Goal: Use online tool/utility: Use online tool/utility

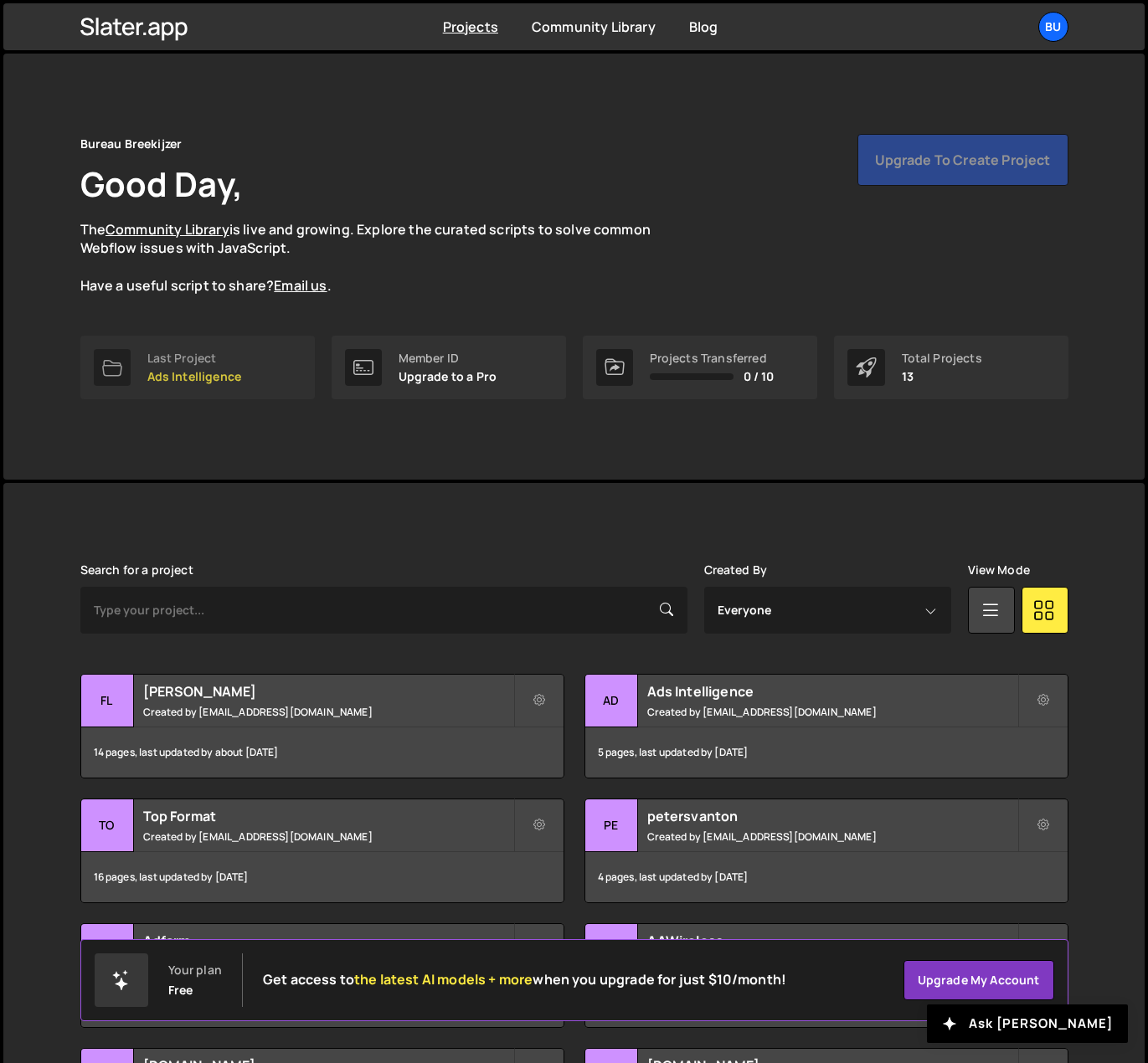
click at [256, 362] on link "Last Project Ads Intelligence" at bounding box center [198, 367] width 234 height 64
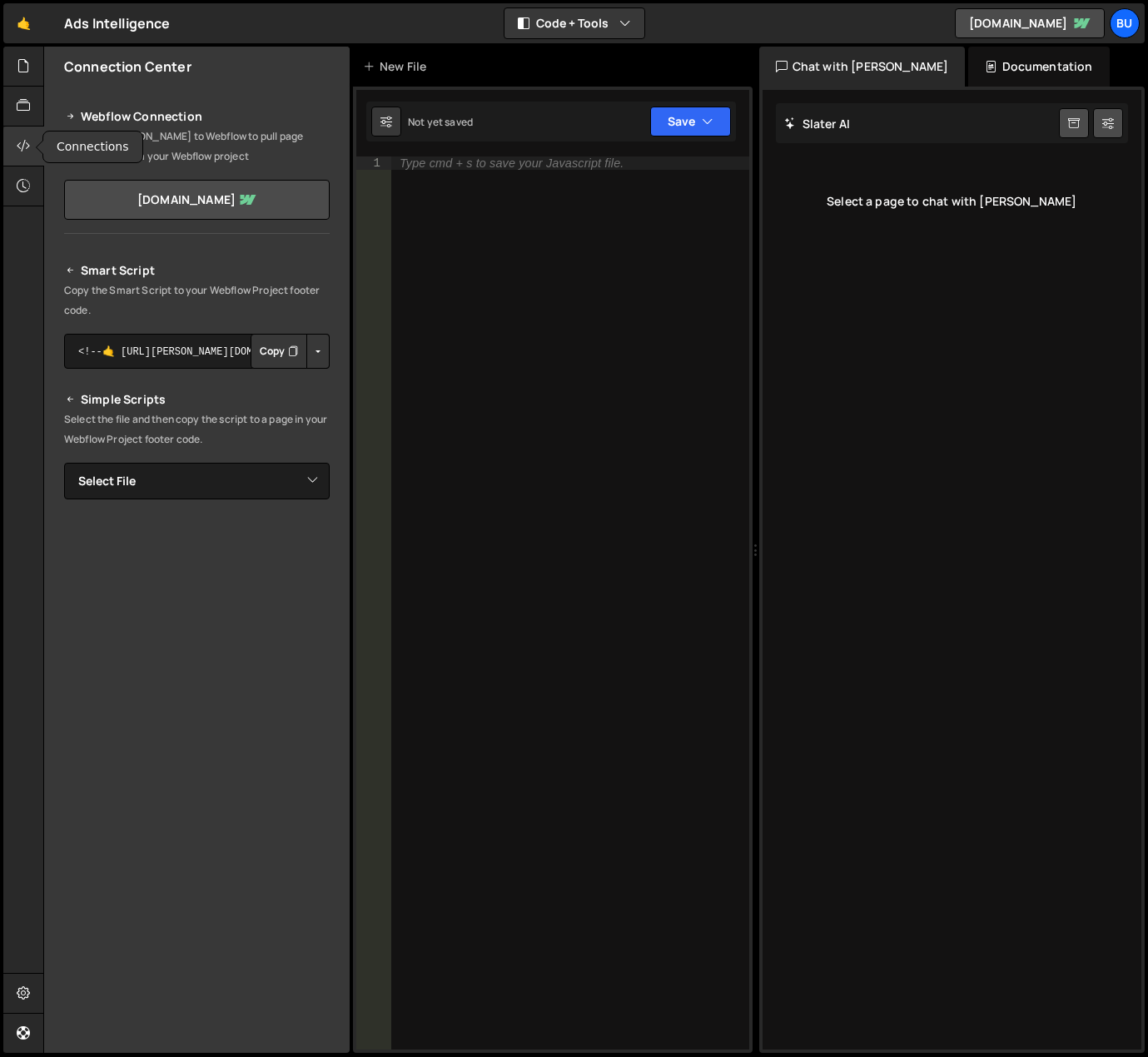
click at [19, 160] on div at bounding box center [24, 146] width 41 height 40
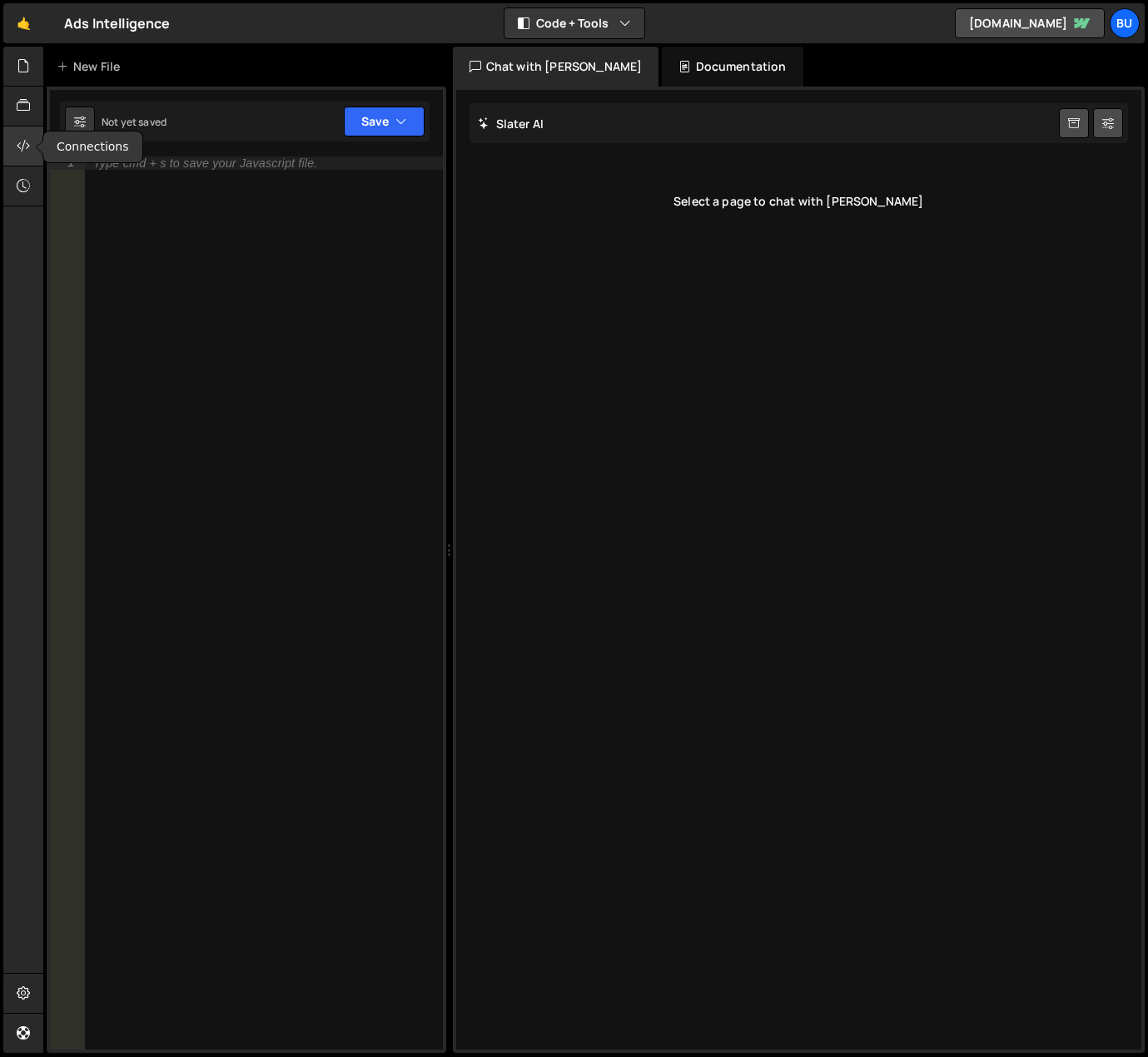
click at [19, 140] on icon at bounding box center [24, 146] width 14 height 19
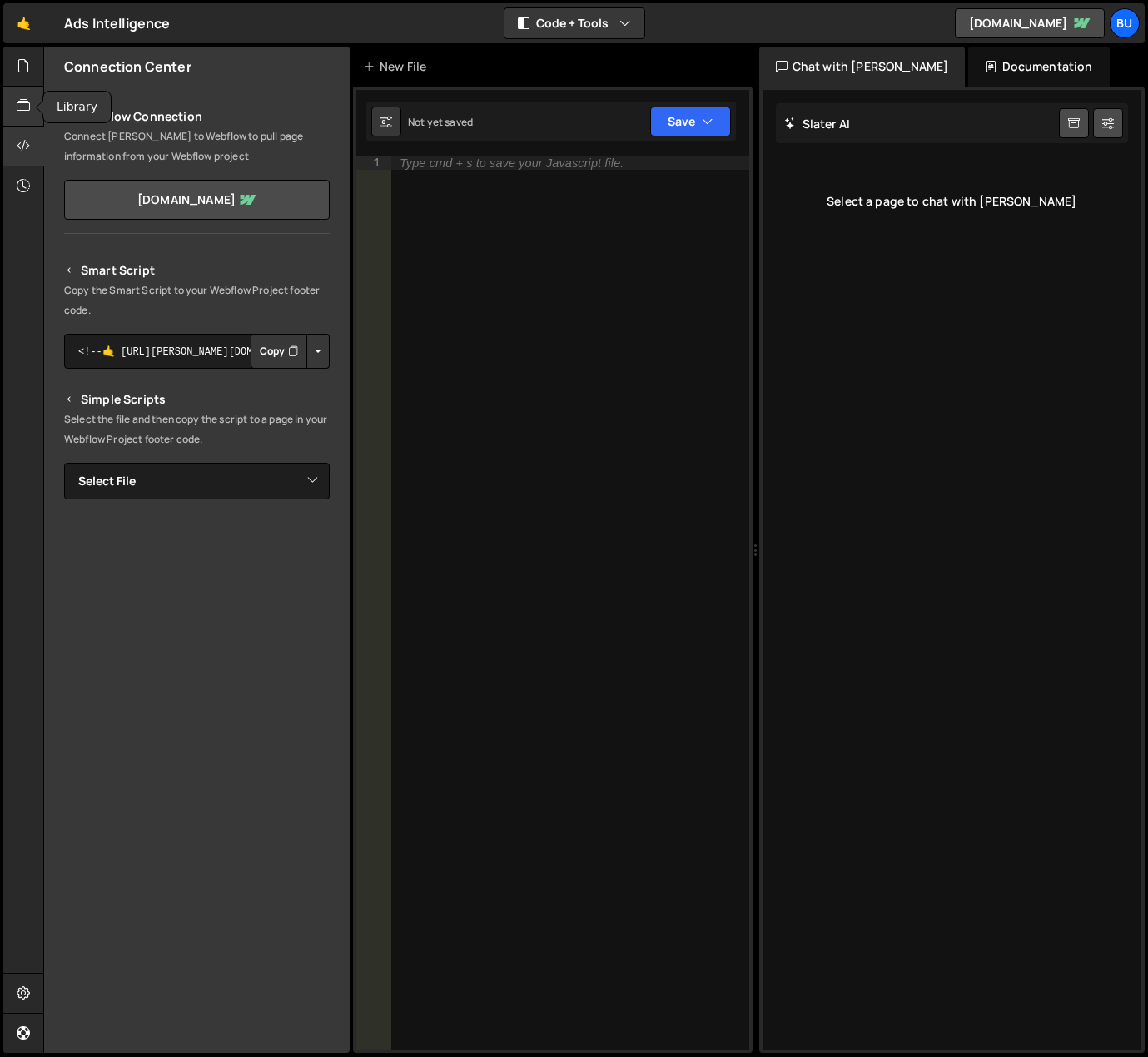
click at [22, 100] on icon at bounding box center [24, 106] width 14 height 19
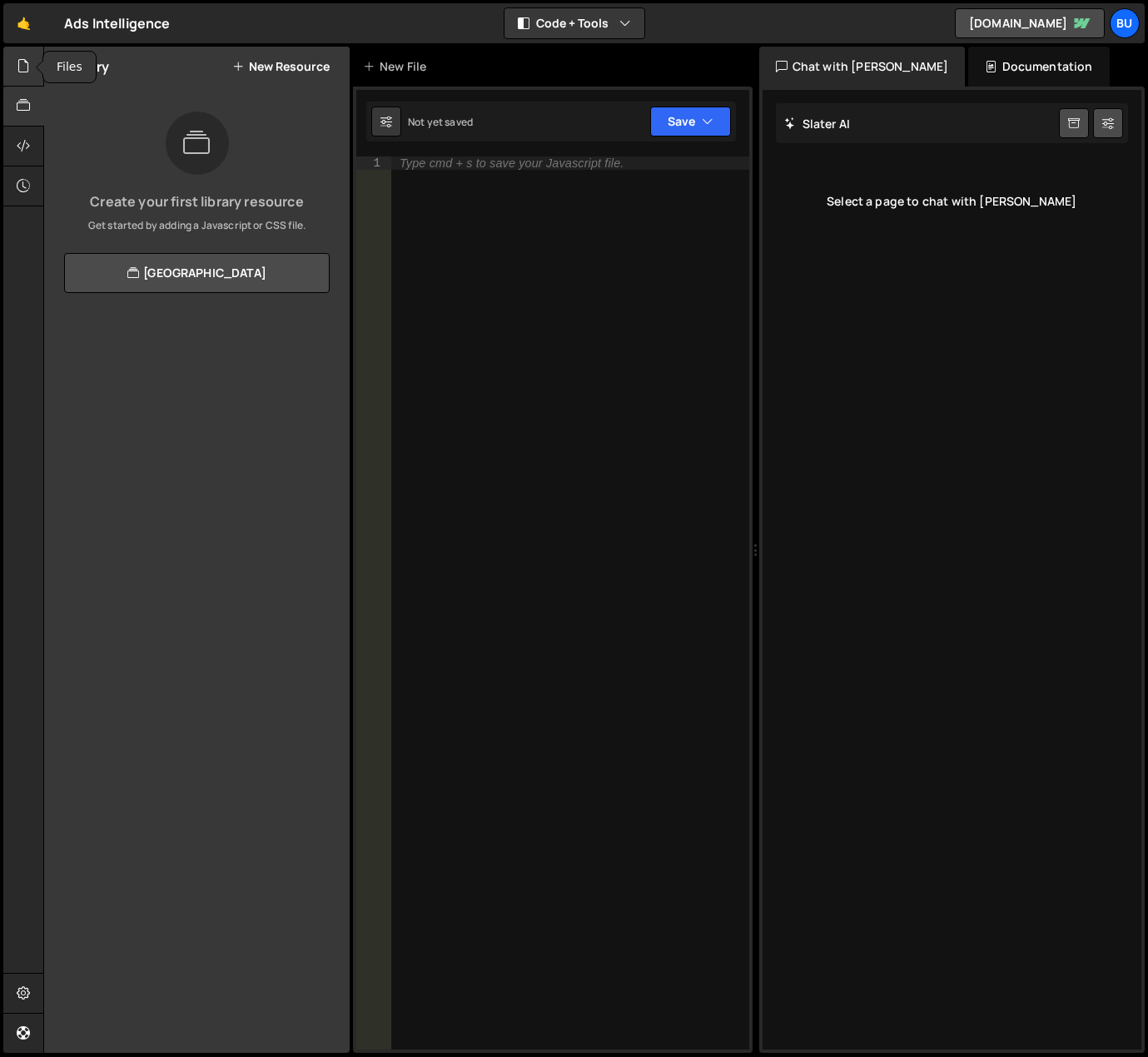
click at [14, 70] on div at bounding box center [24, 66] width 41 height 40
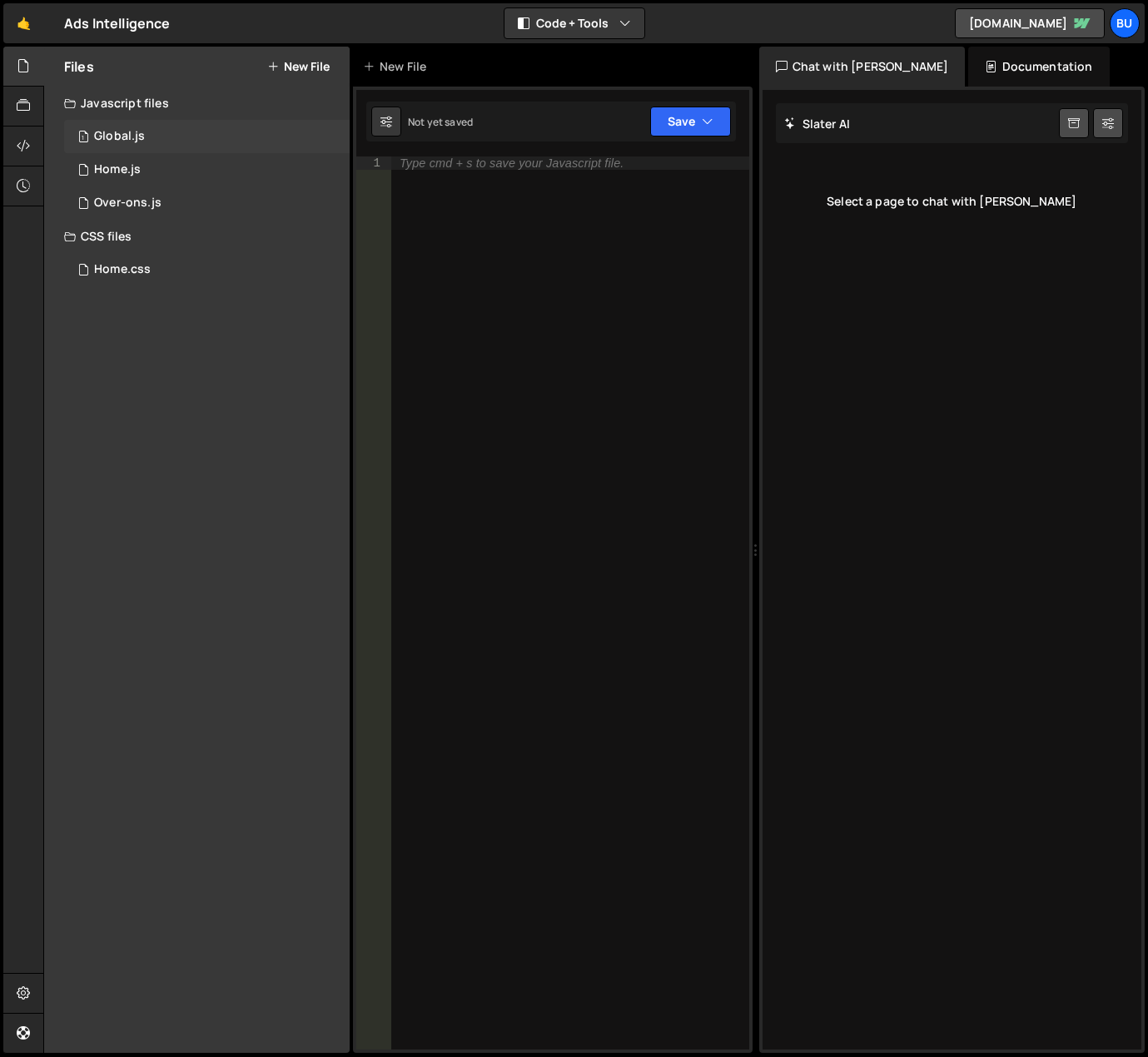
click at [163, 136] on div "1 Global.js 0" at bounding box center [207, 136] width 285 height 33
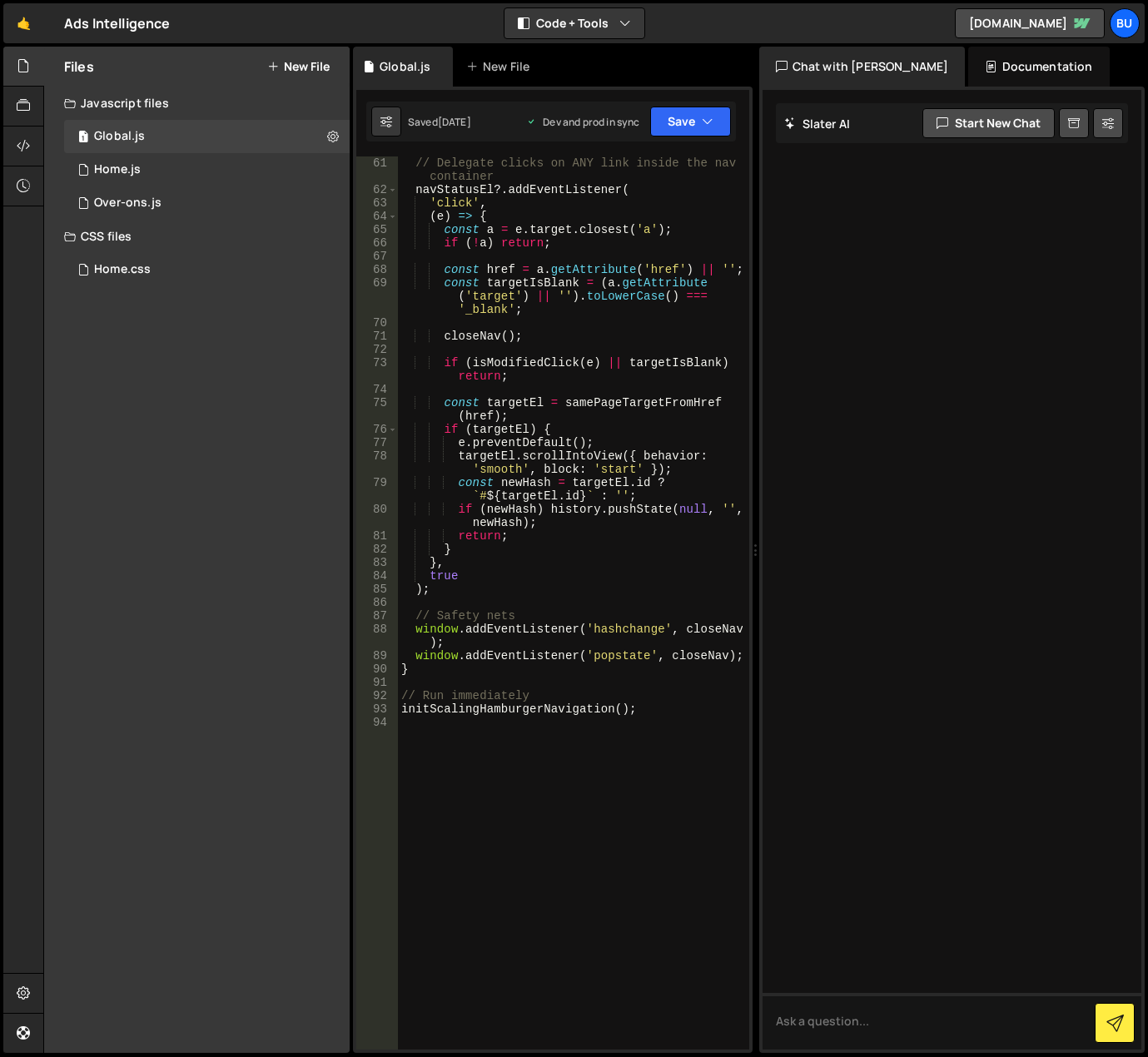
scroll to position [999, 0]
click at [546, 779] on div "// Delegate clicks on ANY link inside the nav container navStatusEl ?. addEvent…" at bounding box center [570, 622] width 344 height 933
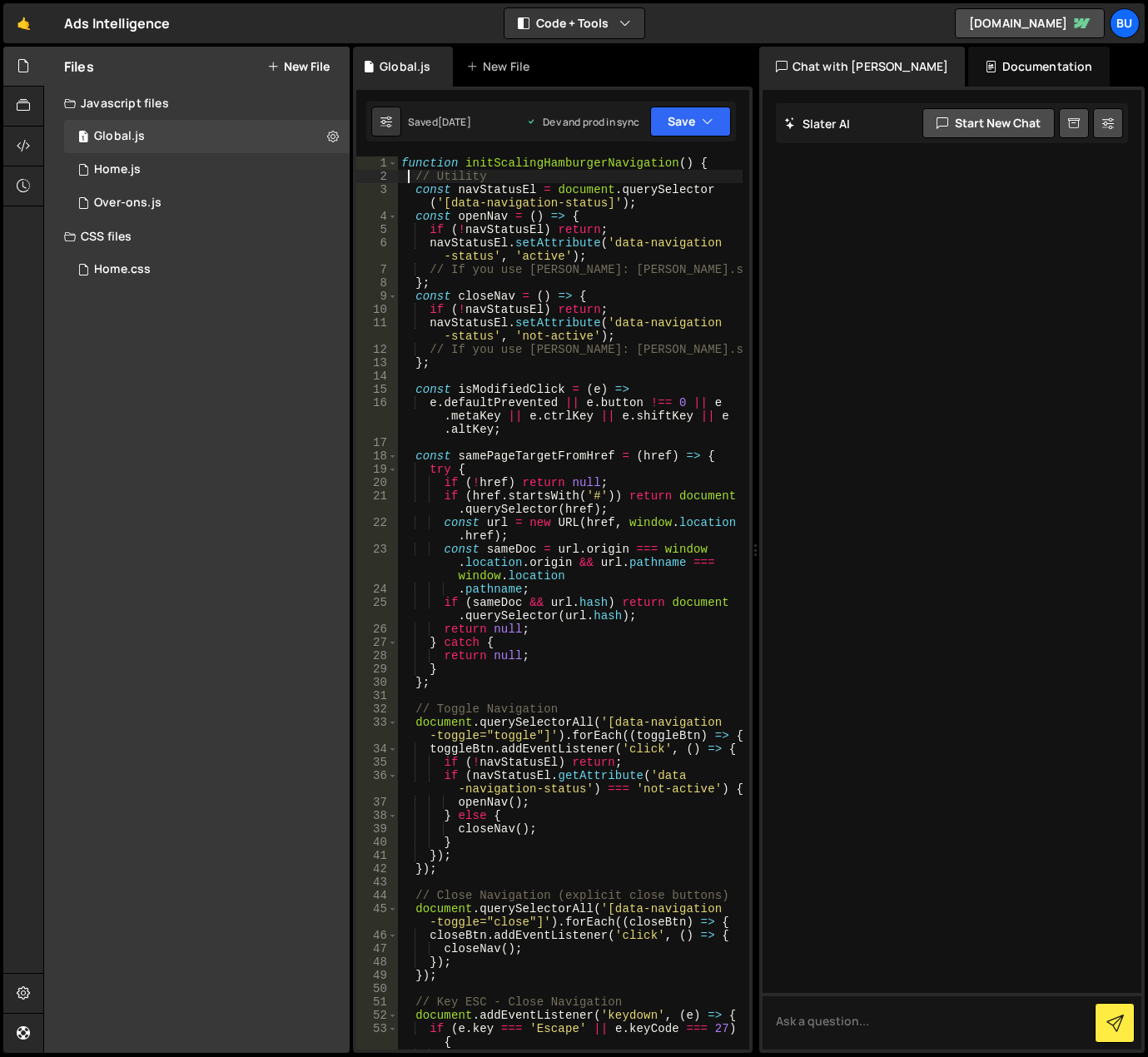
click at [406, 171] on div "function initScalingHamburgerNavigation ( ) { // Utility const navStatusEl = do…" at bounding box center [570, 622] width 344 height 933
click at [402, 165] on div "function initScalingHamburgerNavigation ( ) { // Utility const navStatusEl = do…" at bounding box center [570, 622] width 344 height 933
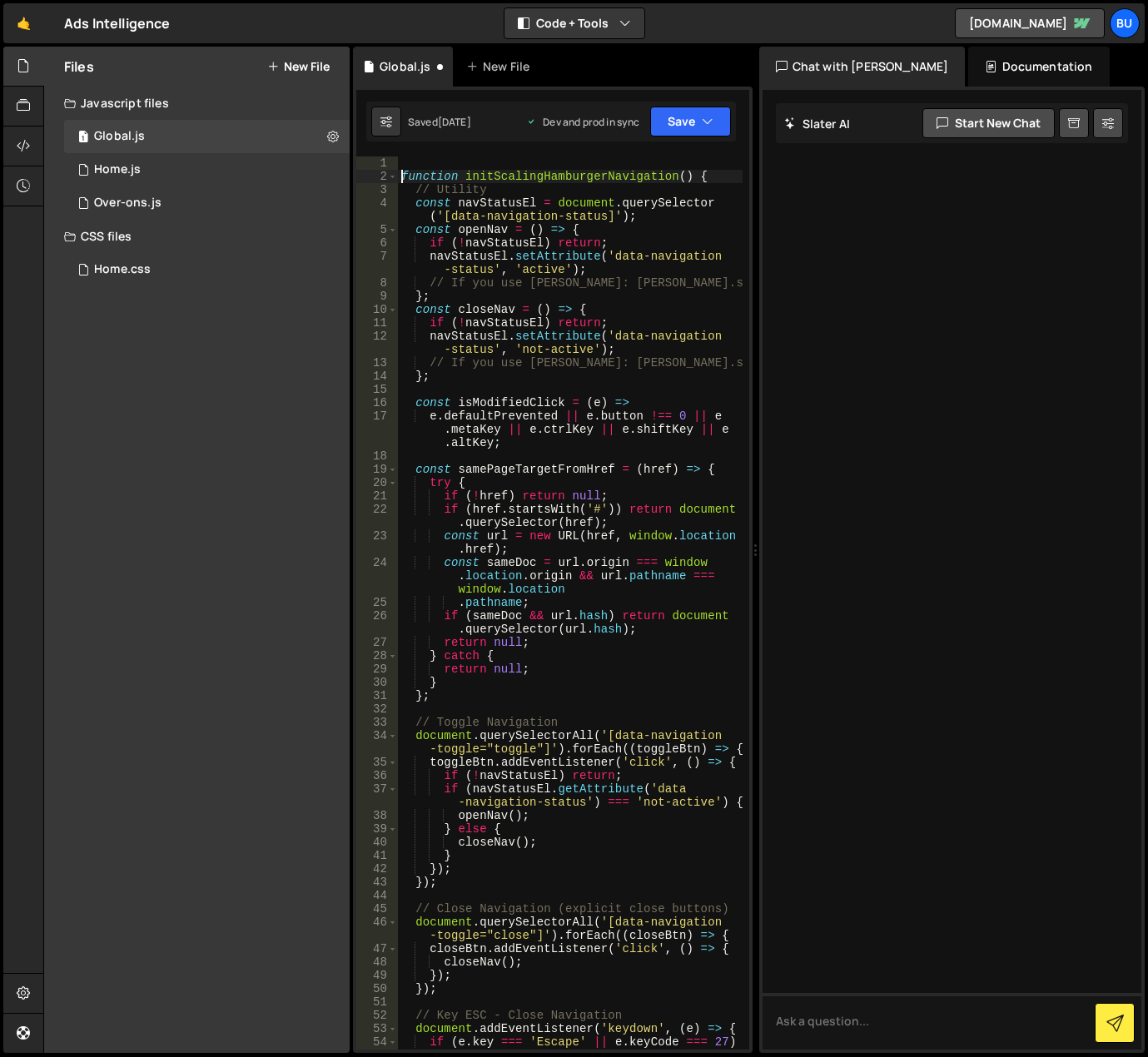
type textarea "function initScalingHamburgerNavigation() {"
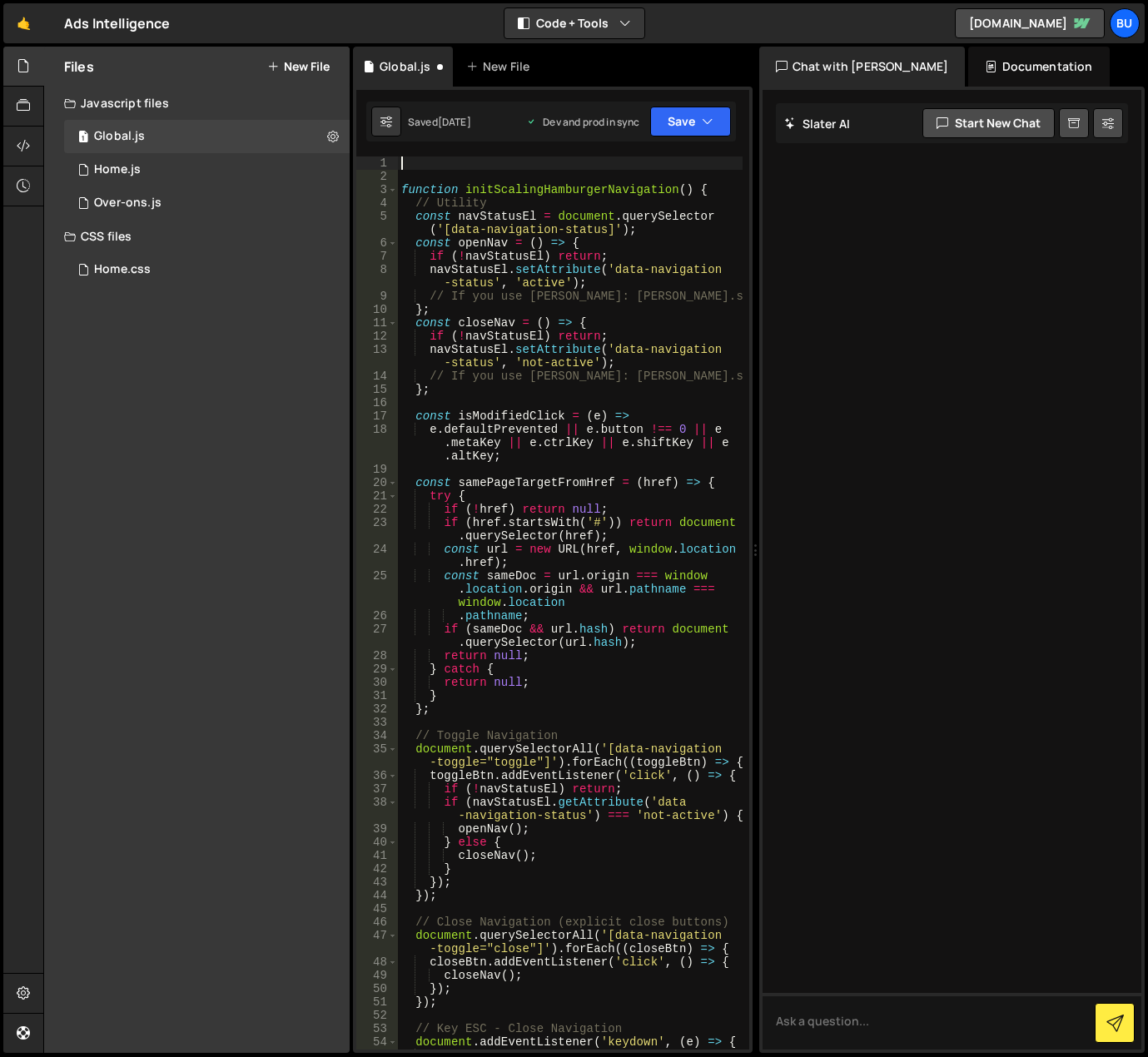
paste textarea "});"
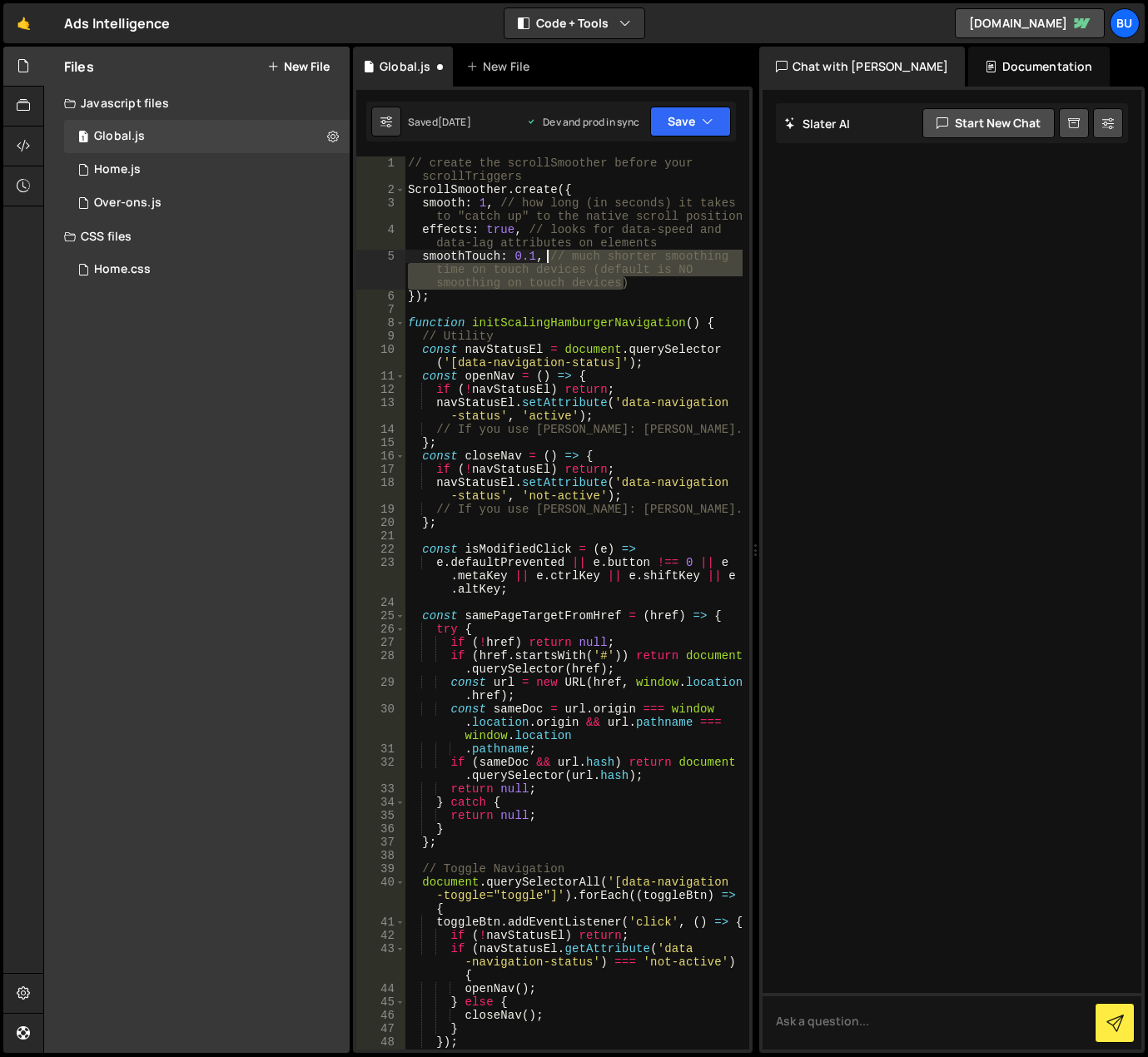
drag, startPoint x: 627, startPoint y: 285, endPoint x: 550, endPoint y: 261, distance: 80.7
click at [550, 261] on div "// create the scrollSmoother before your scrollTriggers ScrollSmoother . create…" at bounding box center [573, 622] width 338 height 933
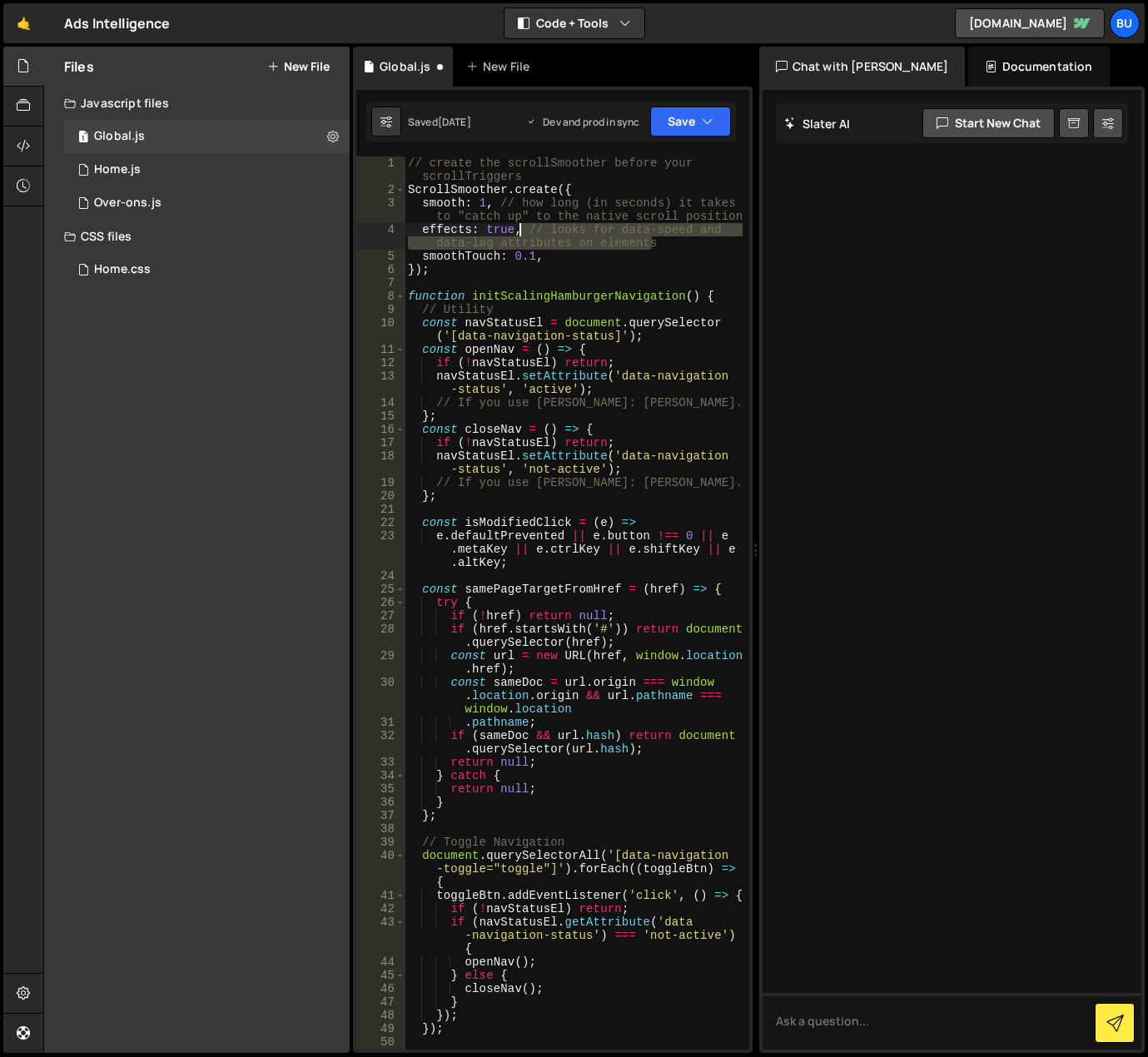
drag, startPoint x: 665, startPoint y: 243, endPoint x: 519, endPoint y: 232, distance: 146.4
click at [519, 232] on div "// create the scrollSmoother before your scrollTriggers ScrollSmoother . create…" at bounding box center [573, 629] width 338 height 946
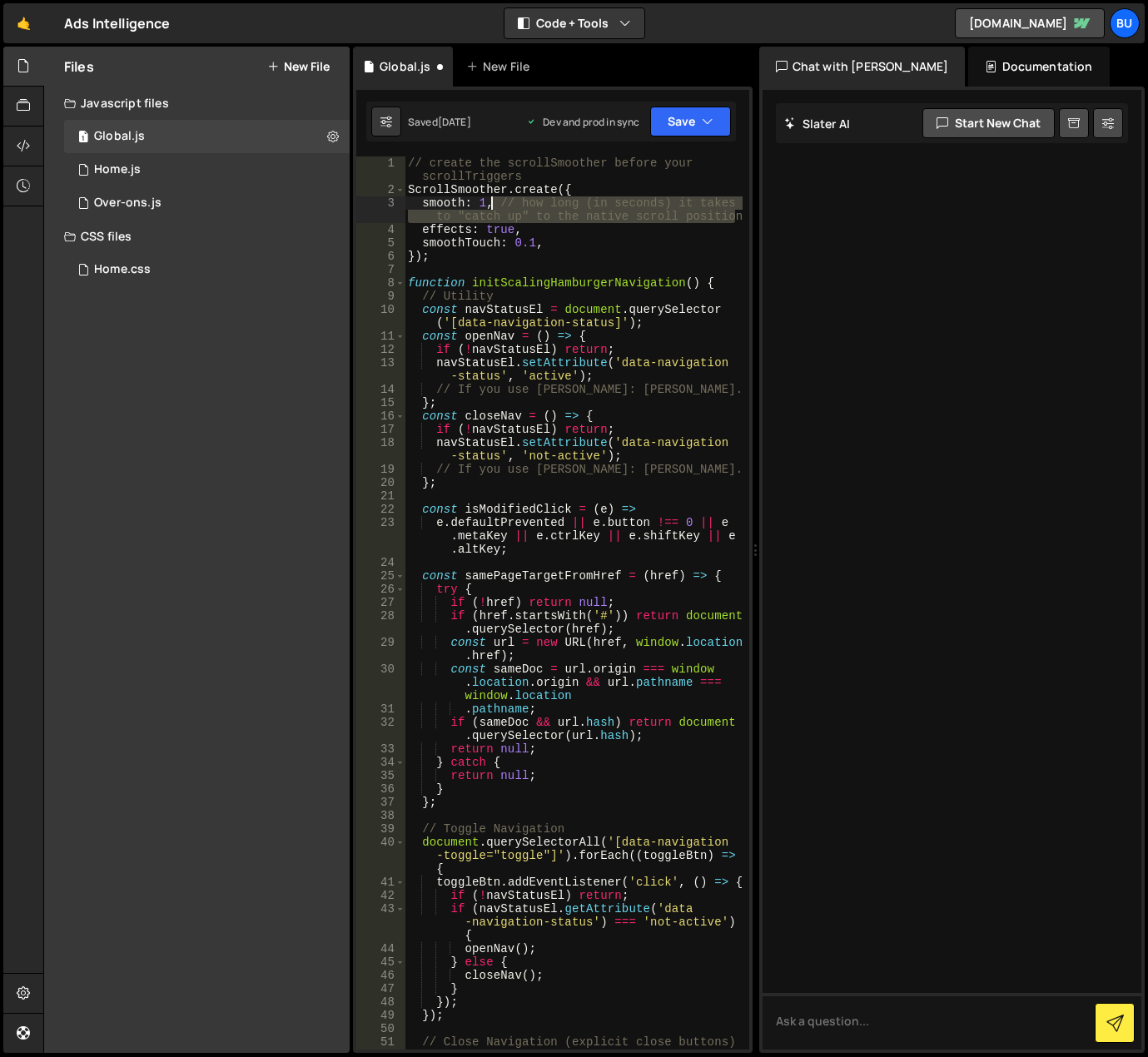
drag, startPoint x: 735, startPoint y: 212, endPoint x: 493, endPoint y: 209, distance: 242.0
click at [493, 209] on div "// create the scrollSmoother before your scrollTriggers ScrollSmoother . create…" at bounding box center [573, 629] width 338 height 946
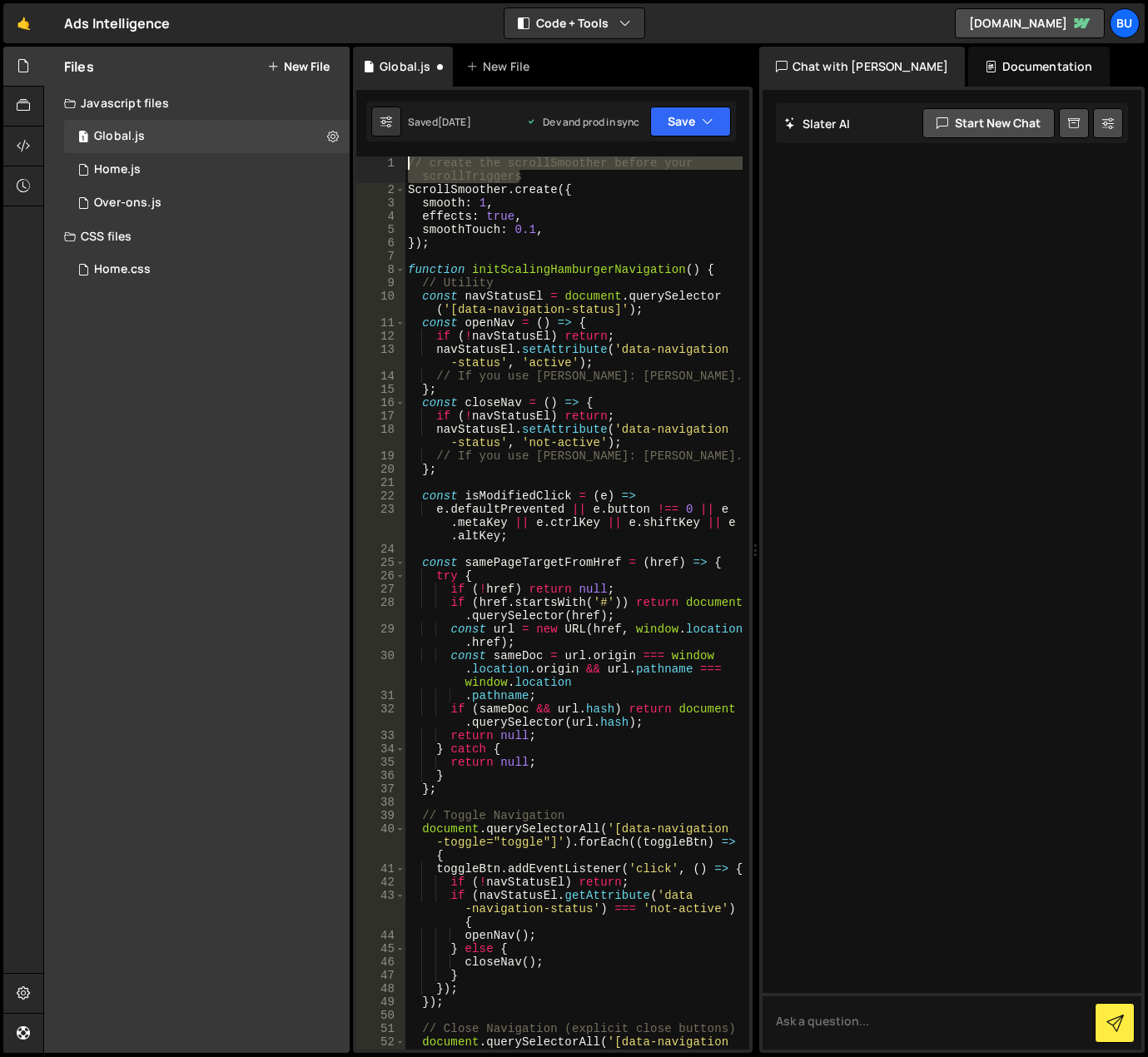
drag, startPoint x: 527, startPoint y: 172, endPoint x: 403, endPoint y: 165, distance: 124.2
click at [404, 165] on div "smooth: 1, 1 2 3 4 5 6 7 8 9 10 11 12 13 14 15 16 17 18 19 20 21 22 23 24 25 26…" at bounding box center [552, 603] width 393 height 893
type textarea "// create the scrollSmoother before your scrollTriggers"
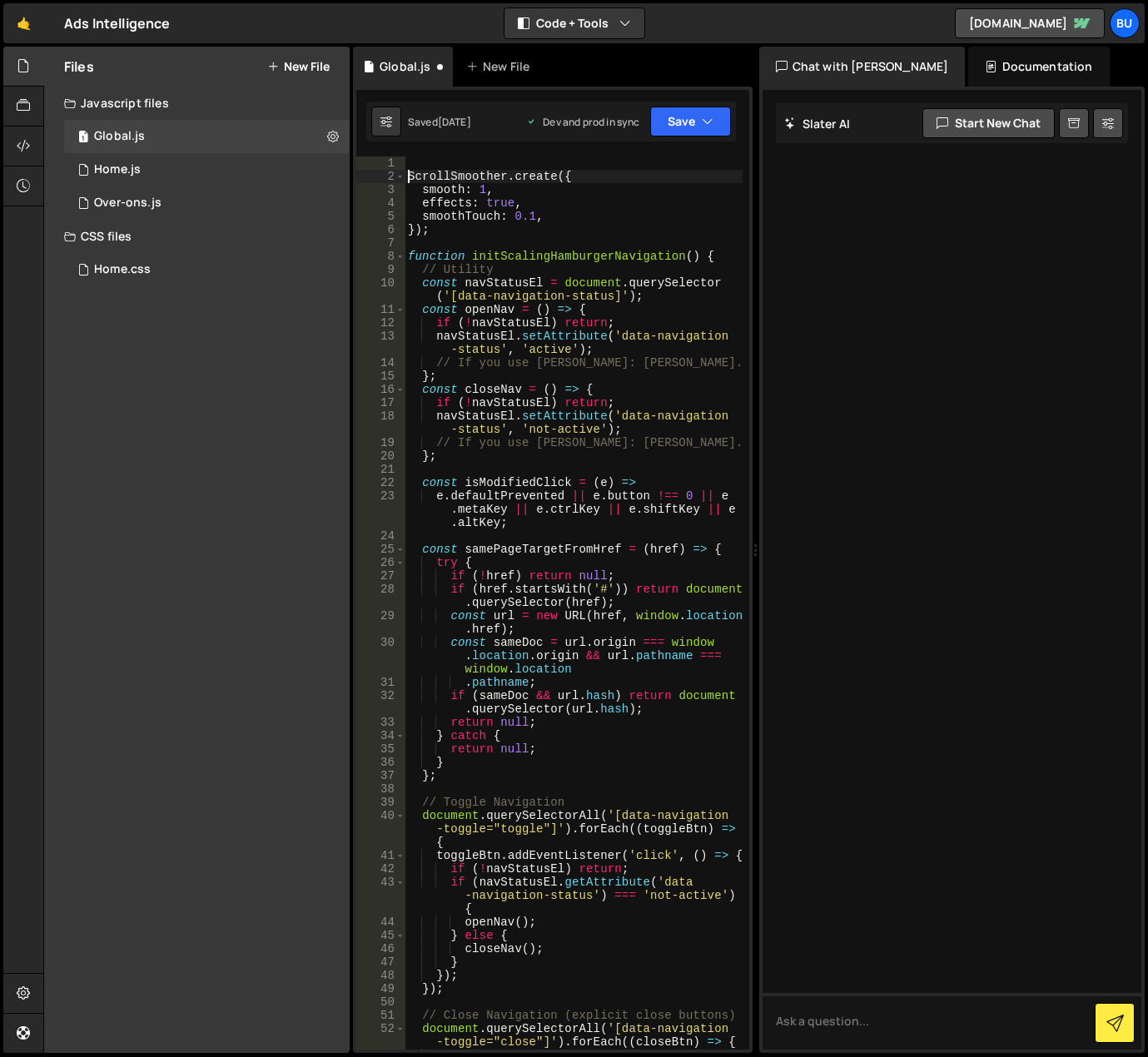
click at [409, 176] on div "ScrollSmoother . create ({ smooth : 1 , effects : true , smoothTouch : 0.1 , })…" at bounding box center [573, 616] width 338 height 920
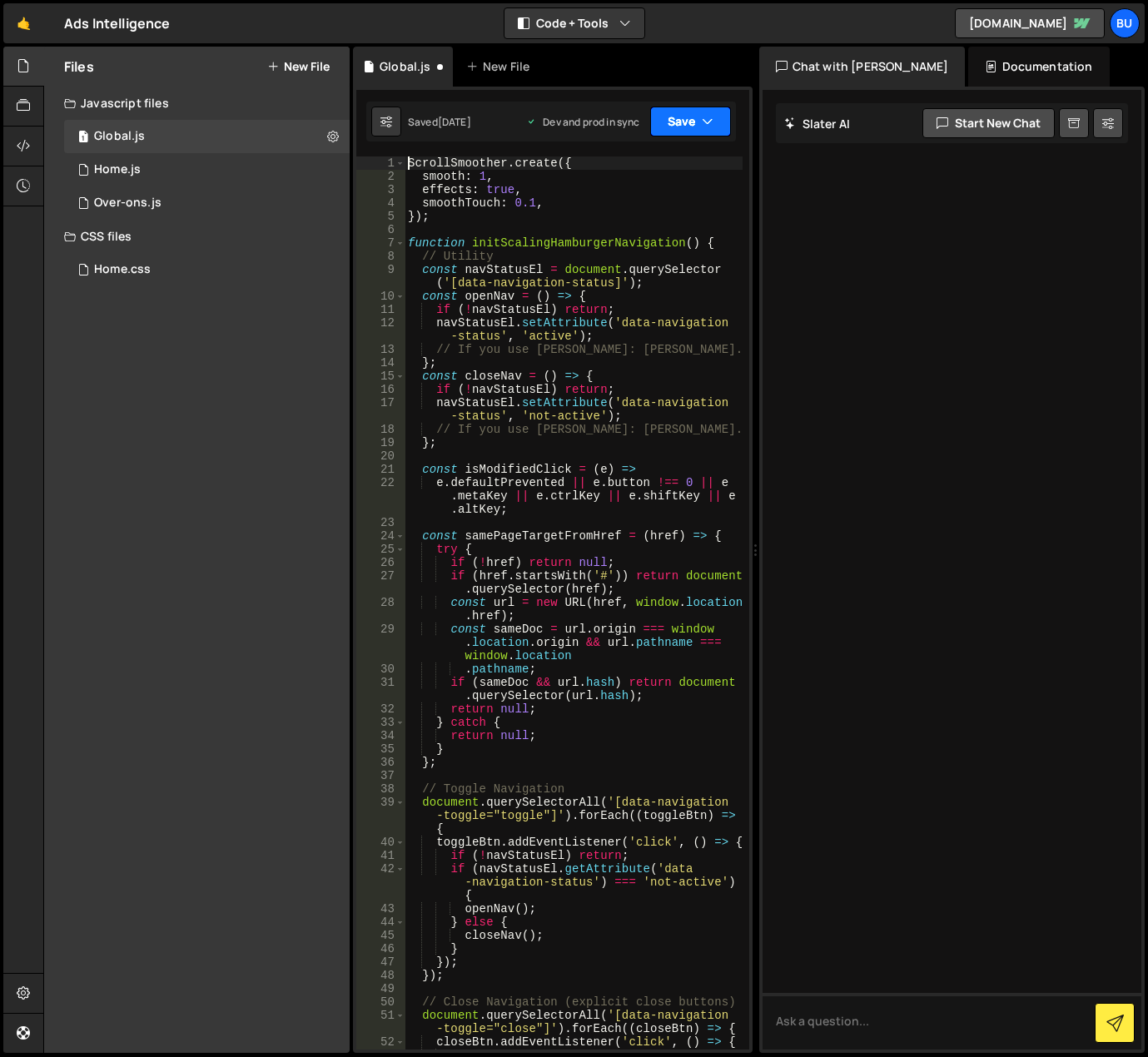
type textarea "ScrollSmoother.create({"
click at [667, 125] on button "Save" at bounding box center [690, 121] width 81 height 30
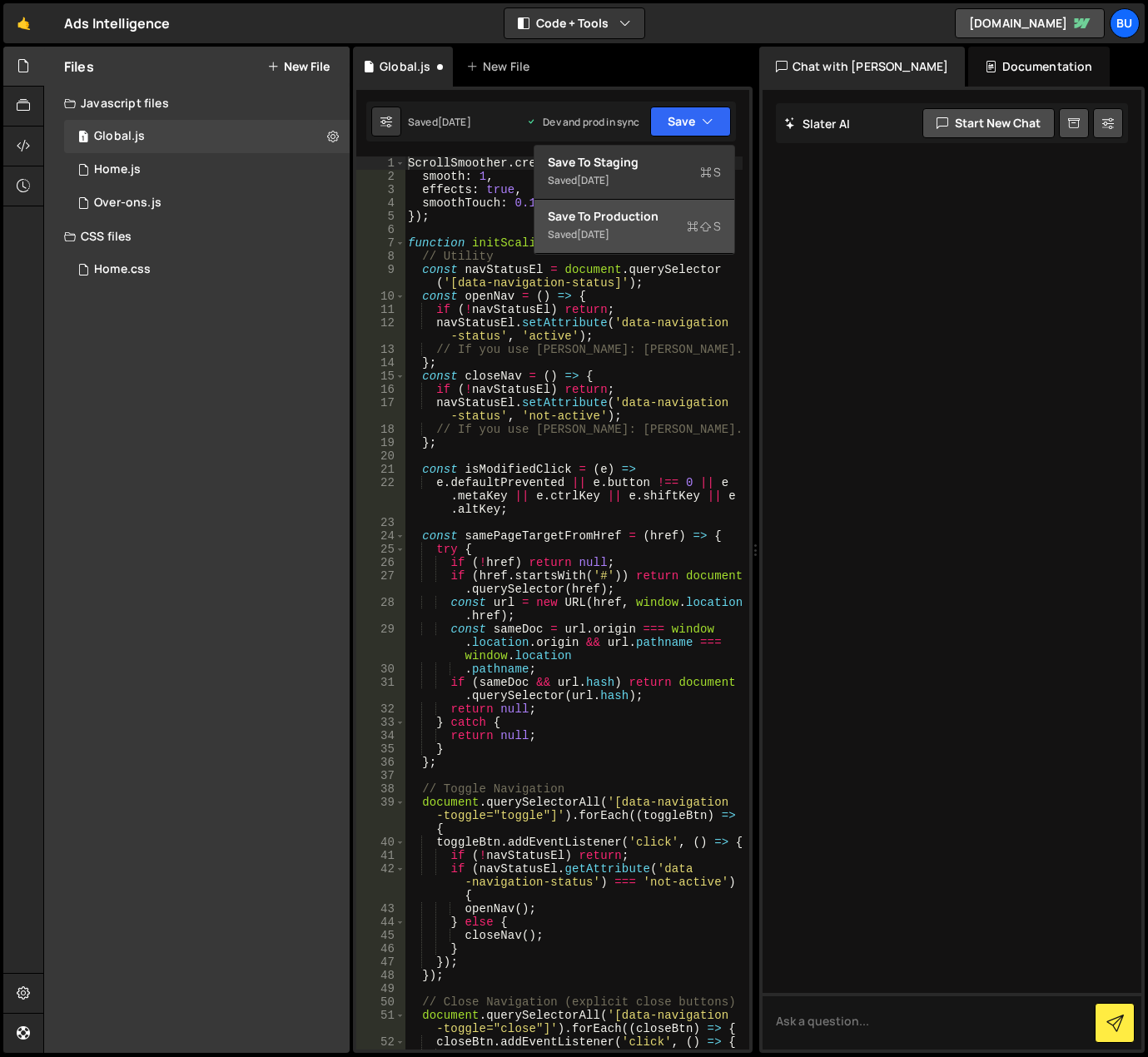
click at [661, 217] on div "Save to Production S" at bounding box center [634, 217] width 173 height 17
